Goal: Task Accomplishment & Management: Use online tool/utility

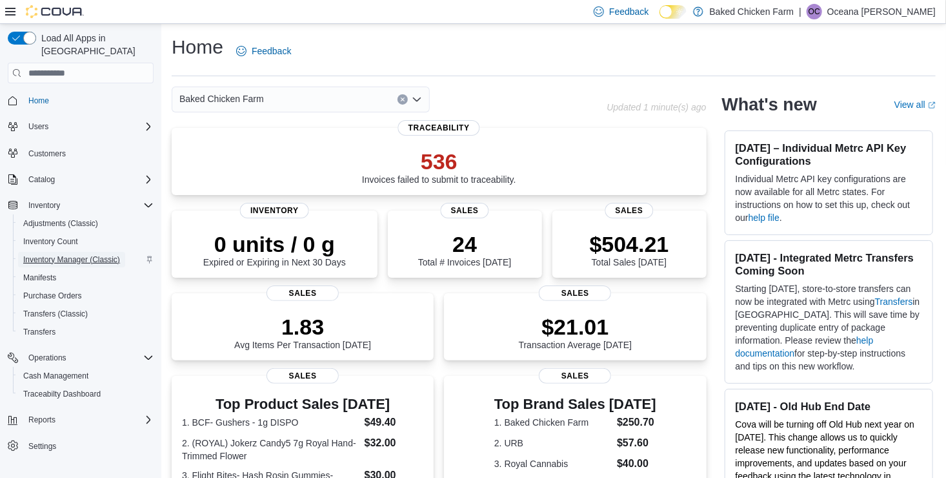
click at [54, 254] on span "Inventory Manager (Classic)" at bounding box center [71, 259] width 97 height 10
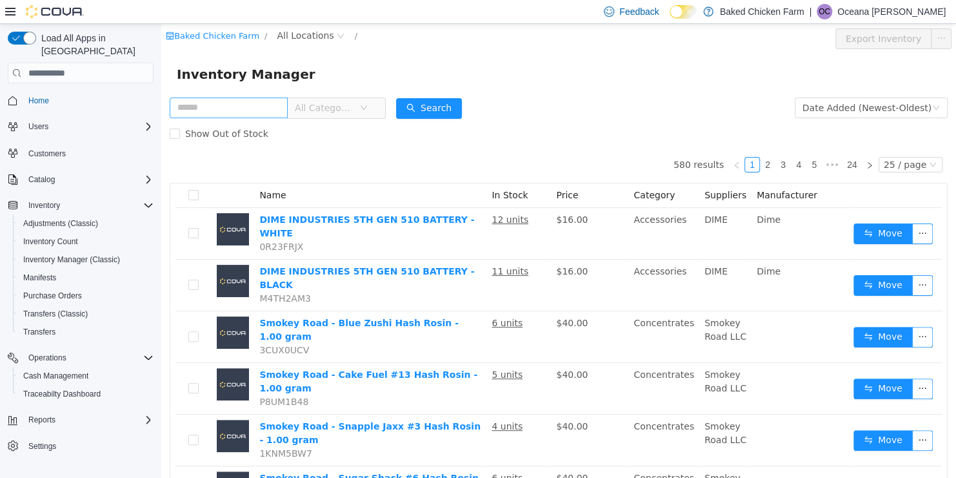
click at [266, 108] on input "text" at bounding box center [229, 107] width 118 height 21
type input "******"
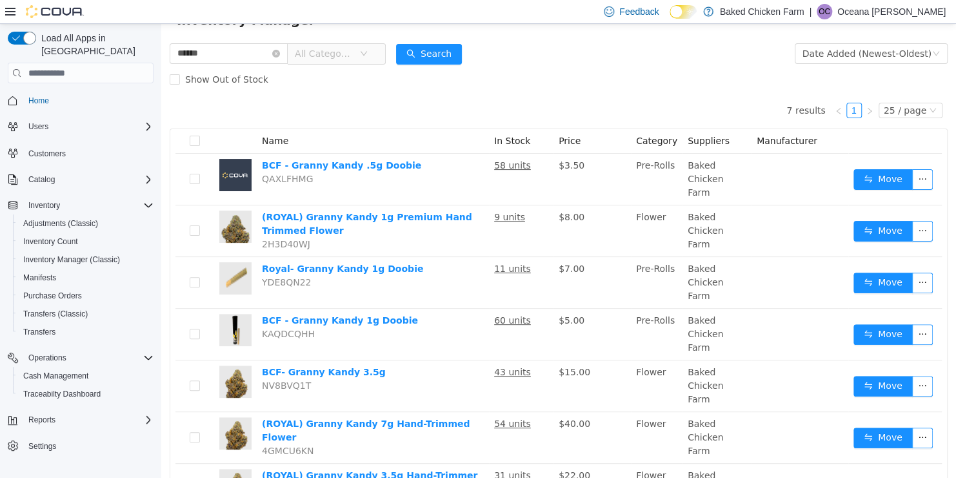
scroll to position [77, 0]
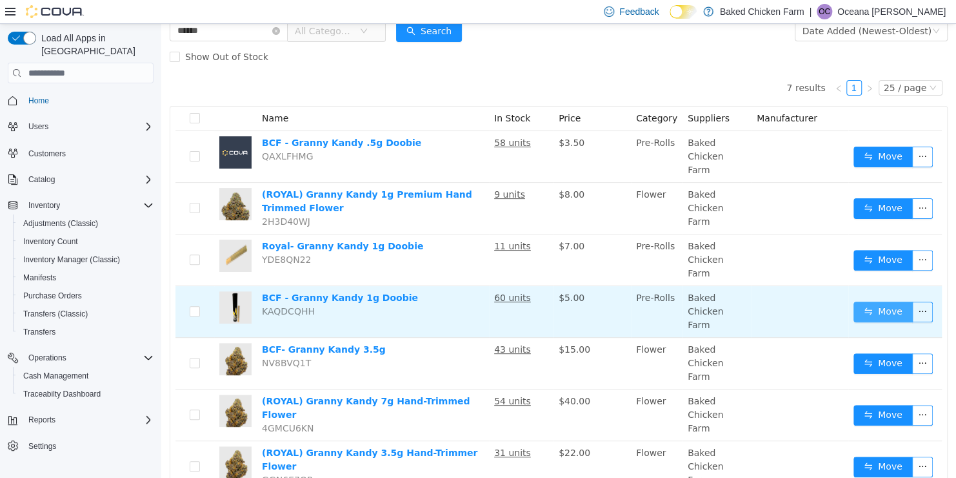
click at [865, 301] on button "Move" at bounding box center [883, 311] width 59 height 21
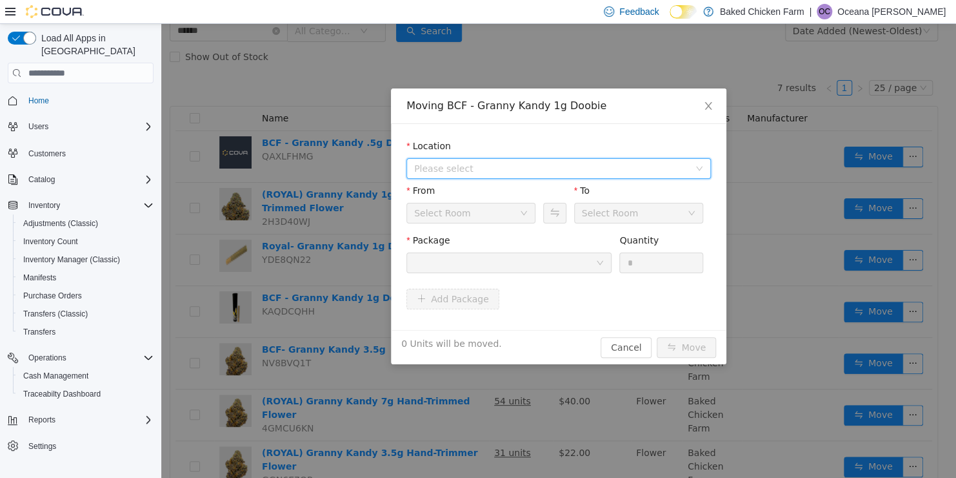
click at [592, 163] on span "Please select" at bounding box center [551, 168] width 275 height 13
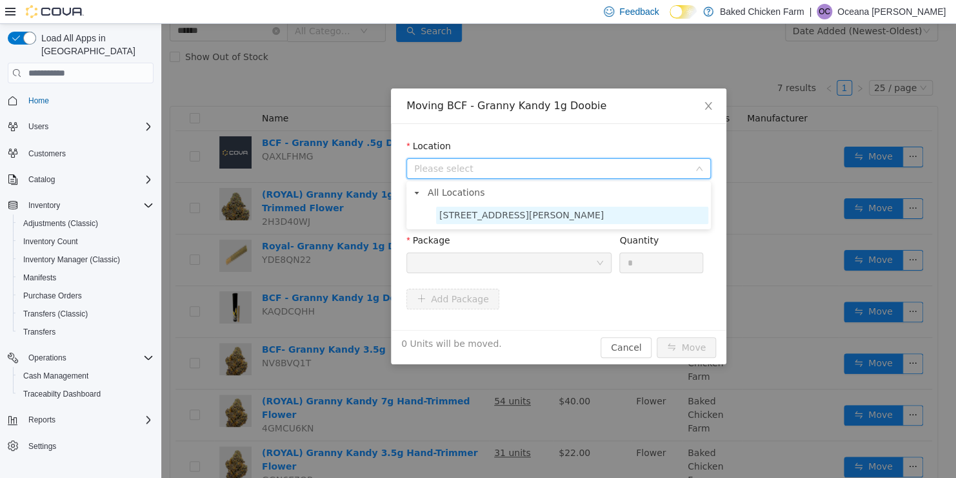
click at [562, 222] on span "[STREET_ADDRESS][PERSON_NAME]" at bounding box center [572, 214] width 272 height 17
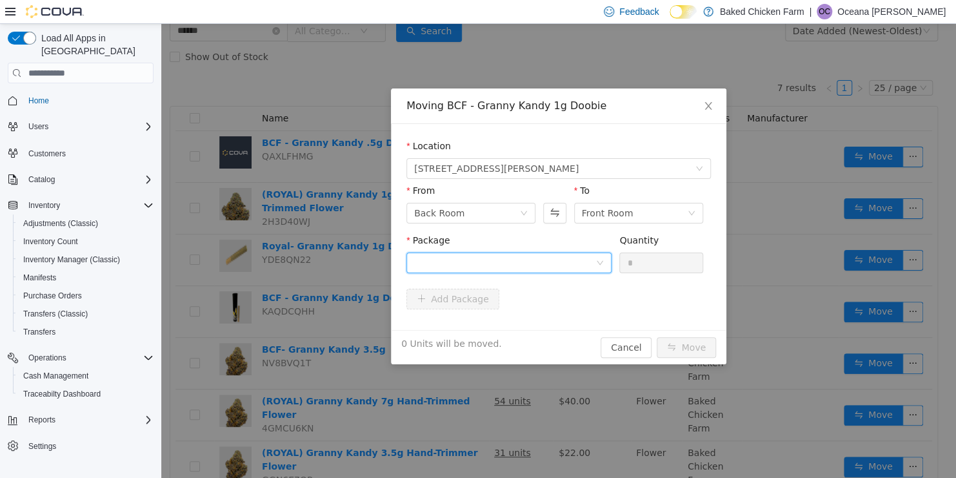
click at [581, 261] on div at bounding box center [504, 262] width 181 height 19
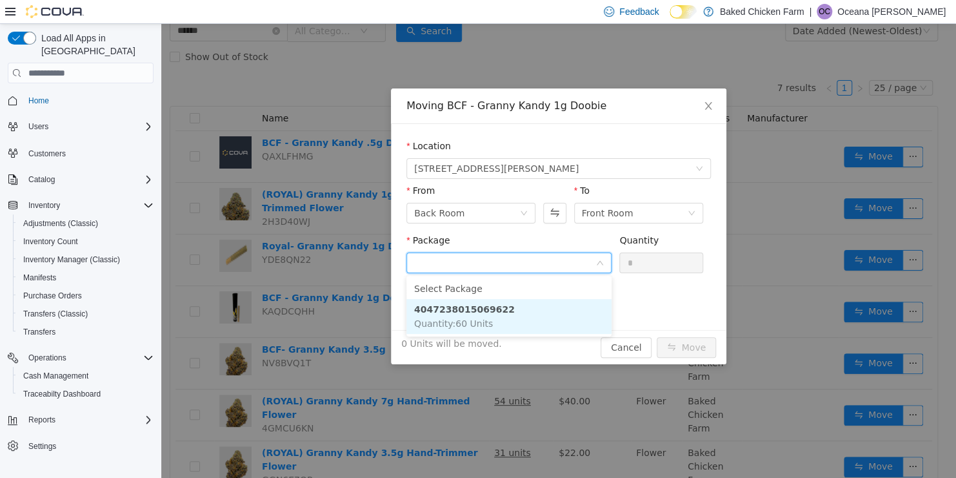
click at [553, 313] on li "4047238015069622 Quantity : 60 Units" at bounding box center [509, 316] width 205 height 35
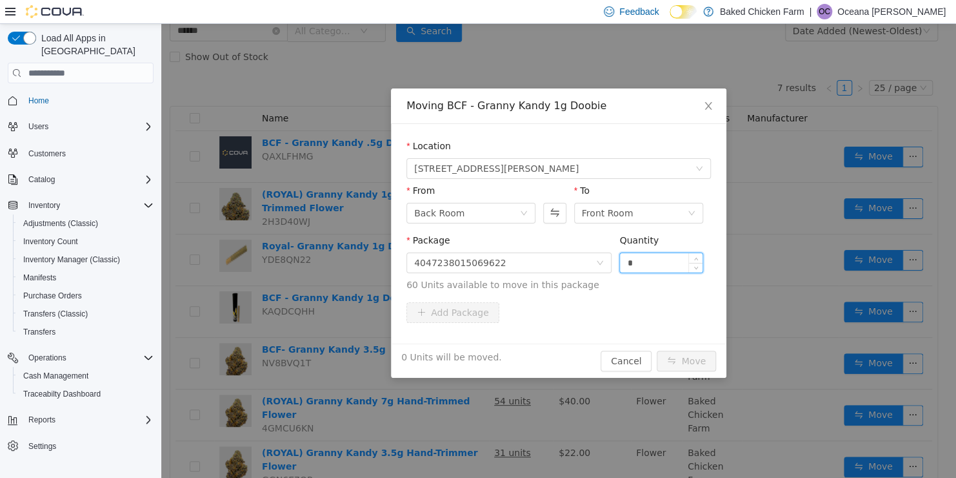
click at [639, 262] on input "*" at bounding box center [661, 262] width 83 height 19
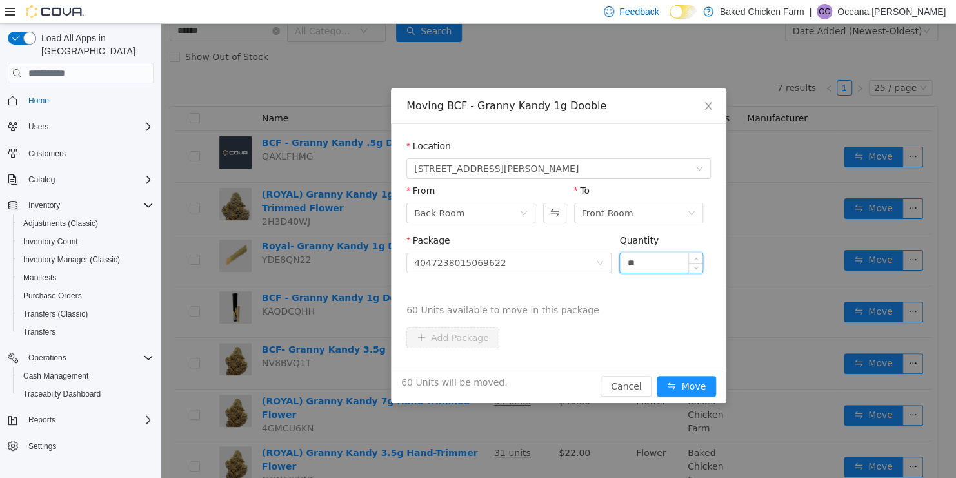
type input "**"
click at [657, 376] on button "Move" at bounding box center [686, 386] width 59 height 21
